Goal: Transaction & Acquisition: Purchase product/service

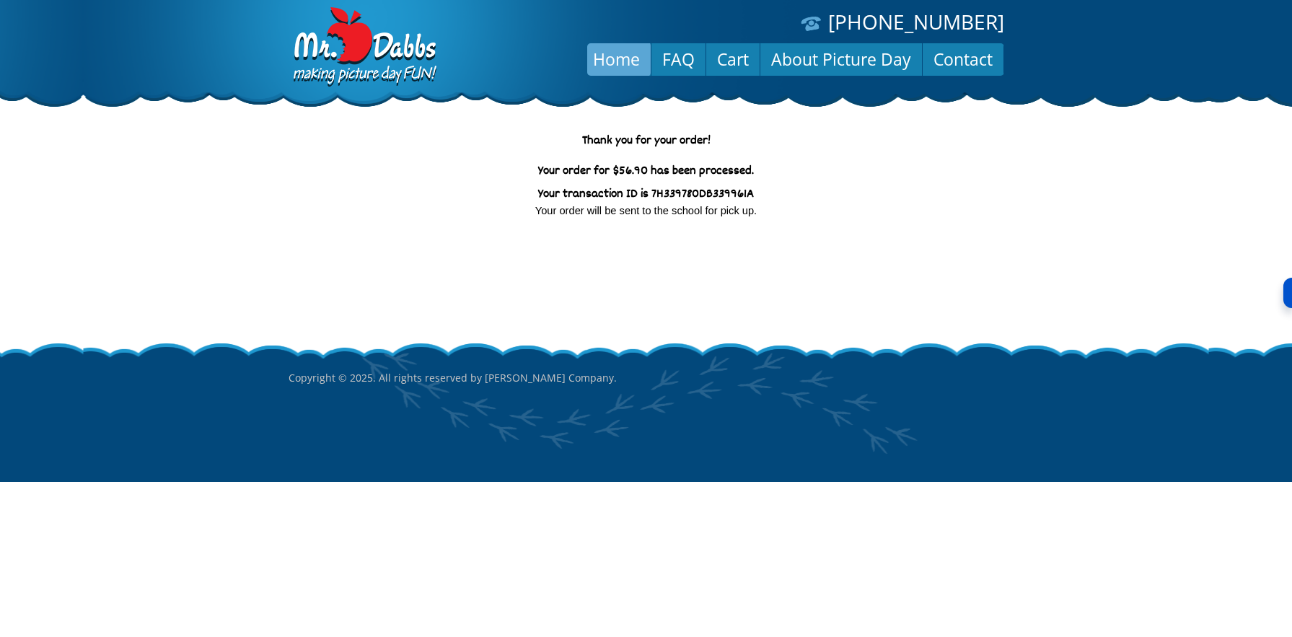
click at [613, 65] on link "Home" at bounding box center [616, 59] width 69 height 35
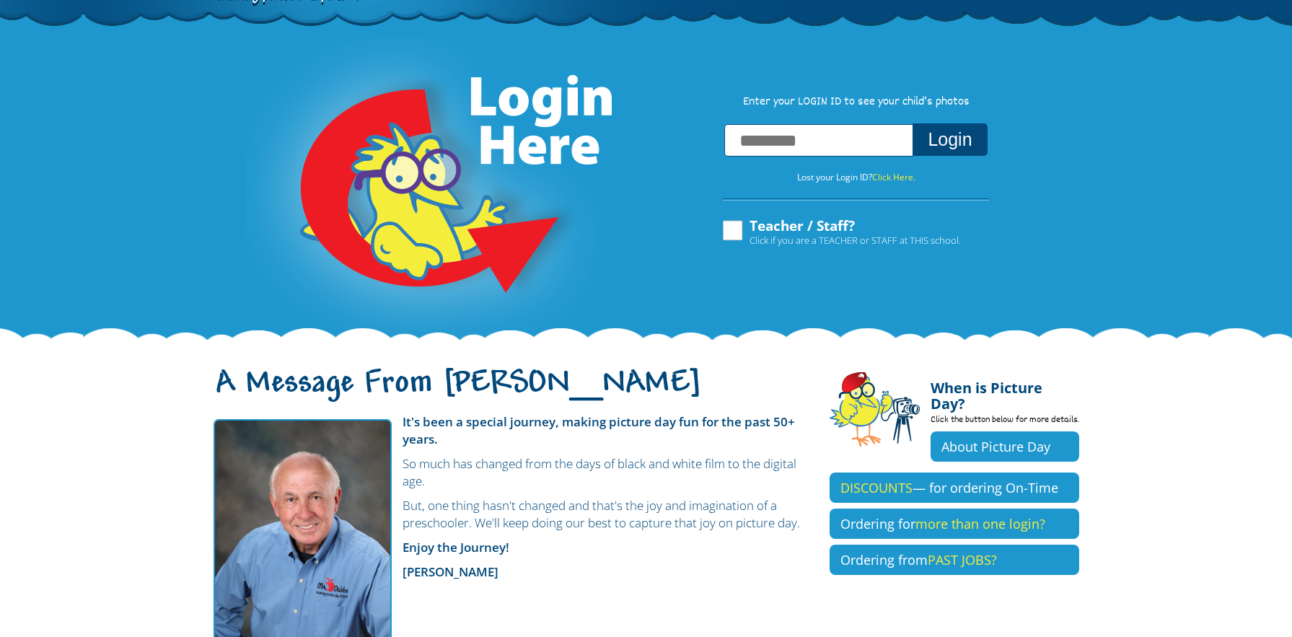
scroll to position [91, 0]
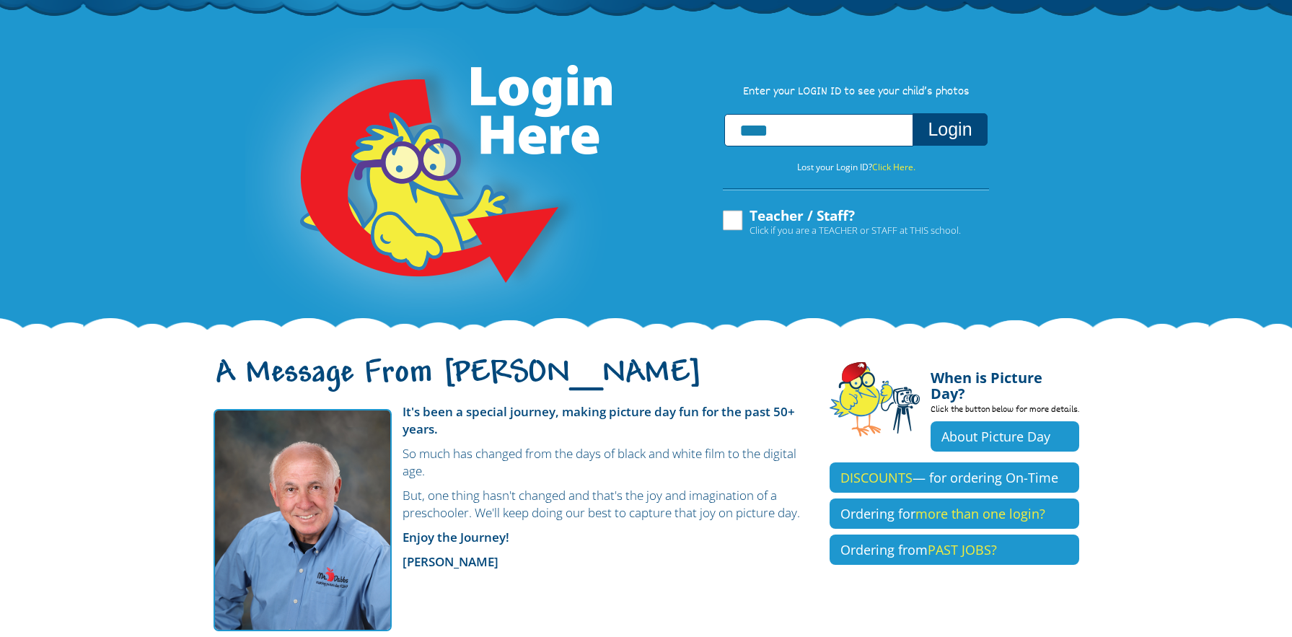
type input "**********"
click at [949, 134] on button "Login" at bounding box center [949, 129] width 74 height 32
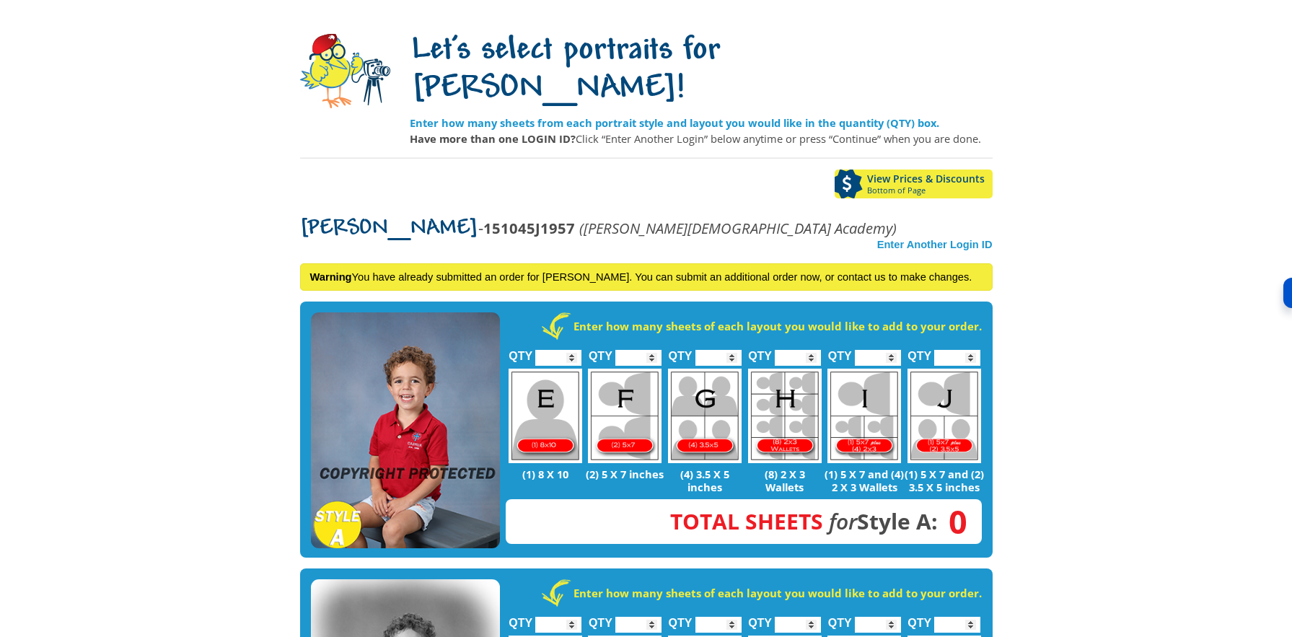
scroll to position [110, 0]
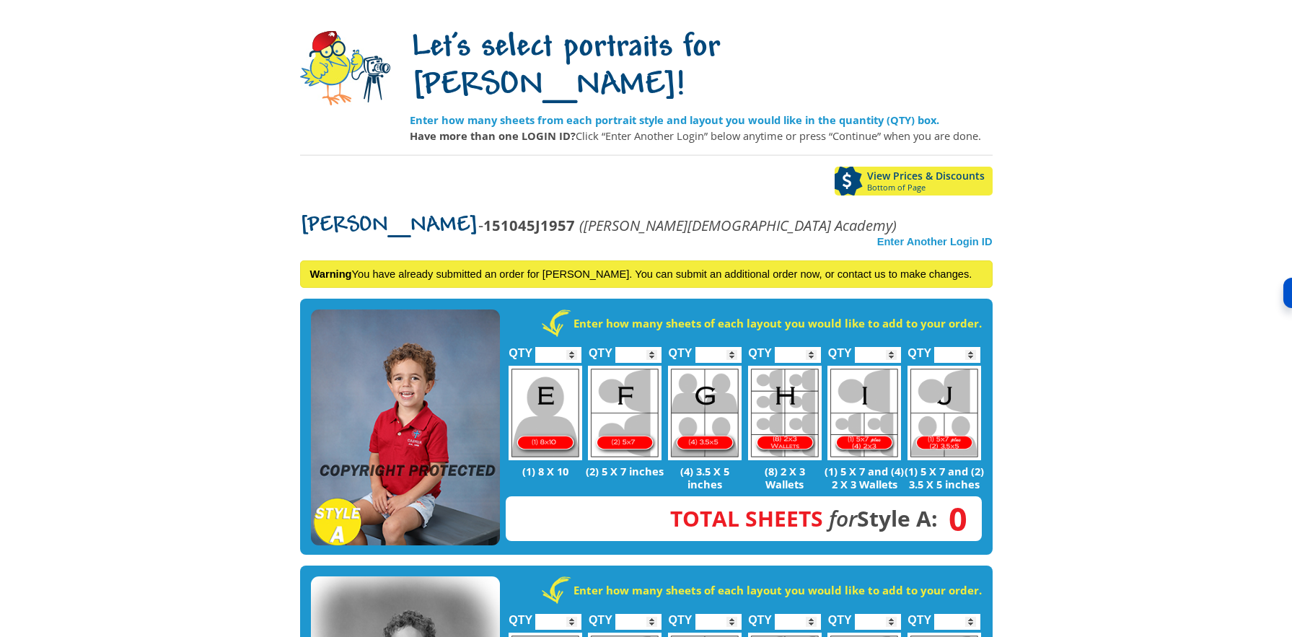
click at [396, 386] on img at bounding box center [405, 427] width 189 height 237
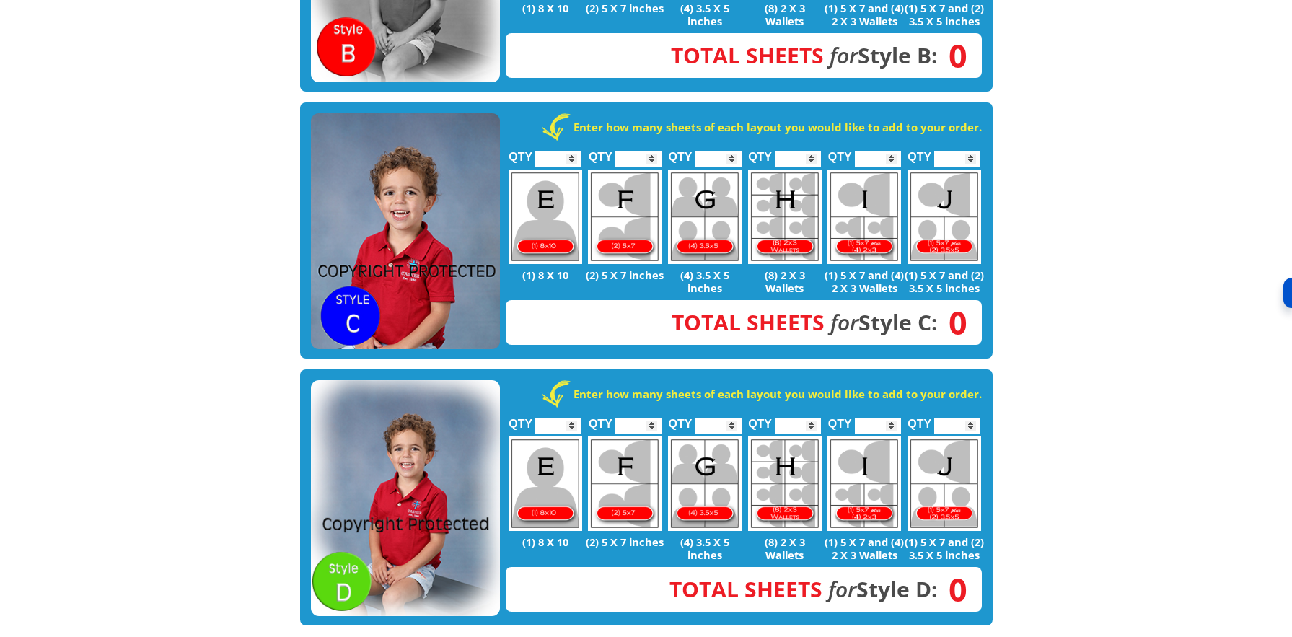
scroll to position [848, 0]
